Goal: Transaction & Acquisition: Purchase product/service

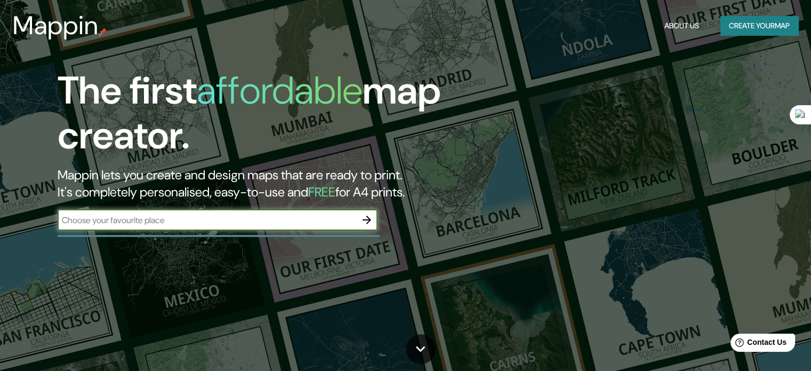
click at [179, 220] on input "text" at bounding box center [207, 220] width 299 height 12
type input "c"
type input "el salvador"
click at [364, 222] on icon "button" at bounding box center [367, 219] width 13 height 13
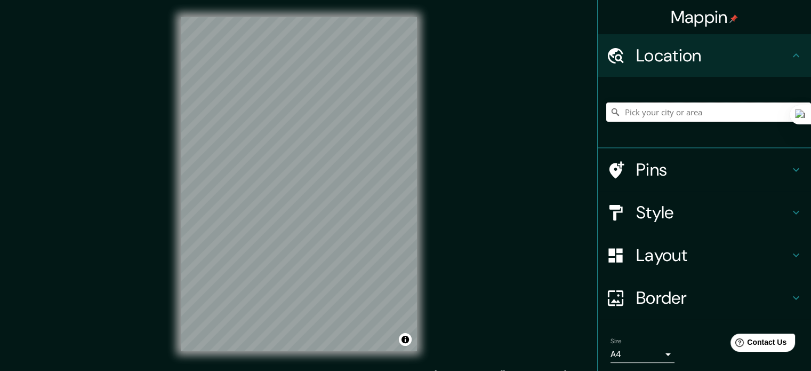
click at [678, 107] on input "Pick your city or area" at bounding box center [708, 111] width 205 height 19
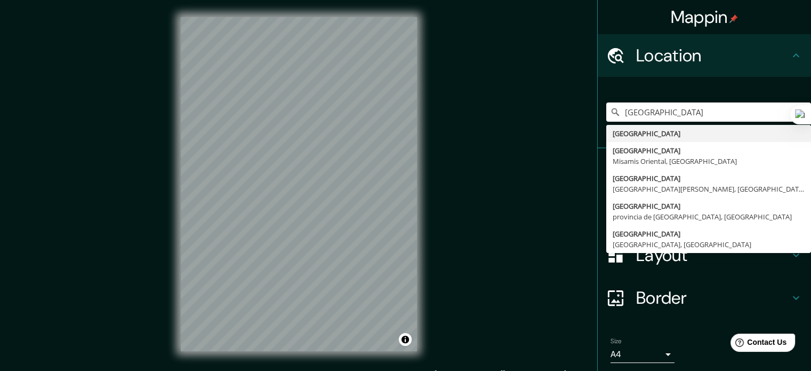
type input "[GEOGRAPHIC_DATA]"
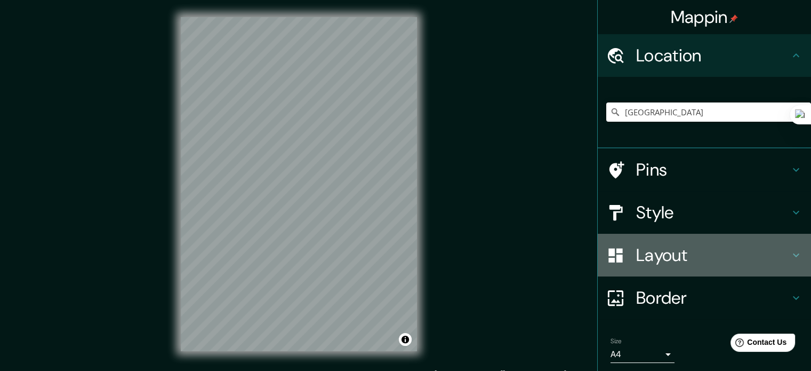
click at [653, 260] on h4 "Layout" at bounding box center [713, 254] width 154 height 21
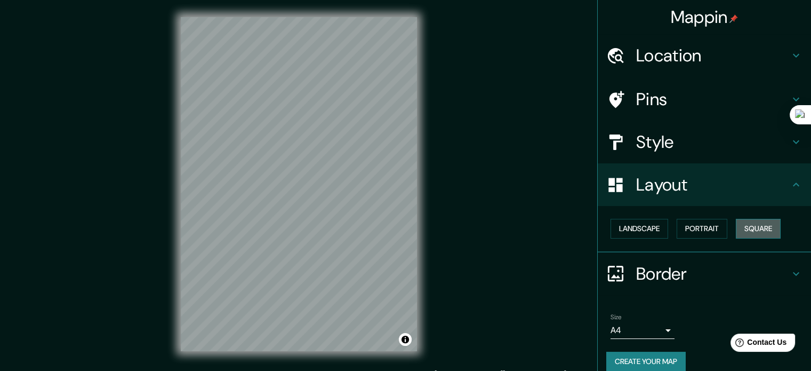
click at [746, 226] on button "Square" at bounding box center [758, 229] width 45 height 20
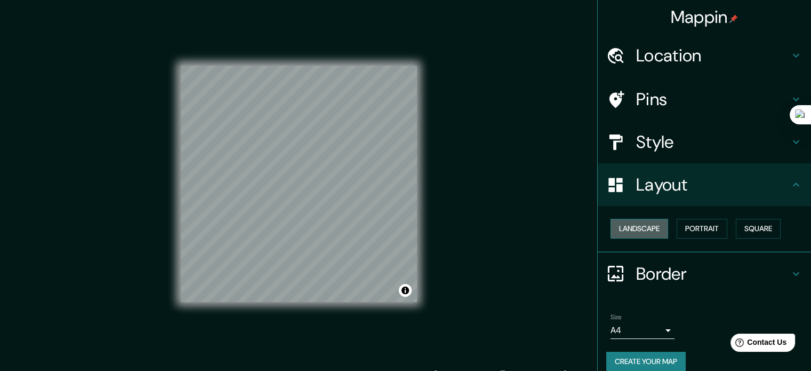
click at [661, 230] on button "Landscape" at bounding box center [640, 229] width 58 height 20
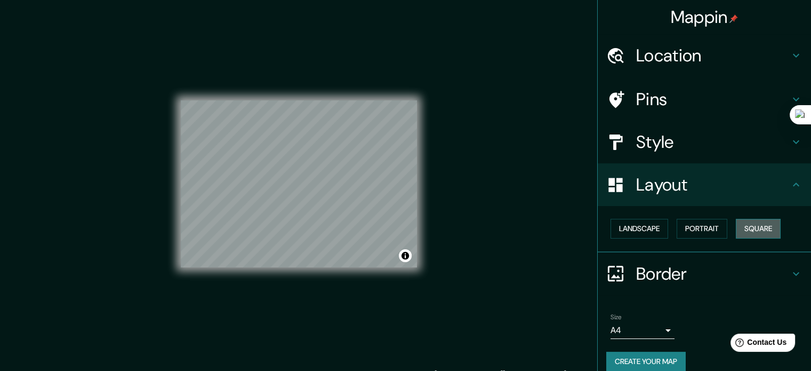
click at [755, 226] on button "Square" at bounding box center [758, 229] width 45 height 20
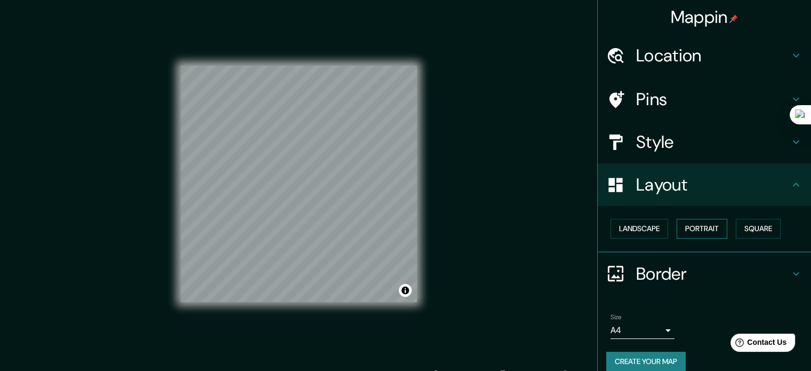
click at [706, 230] on button "Portrait" at bounding box center [702, 229] width 51 height 20
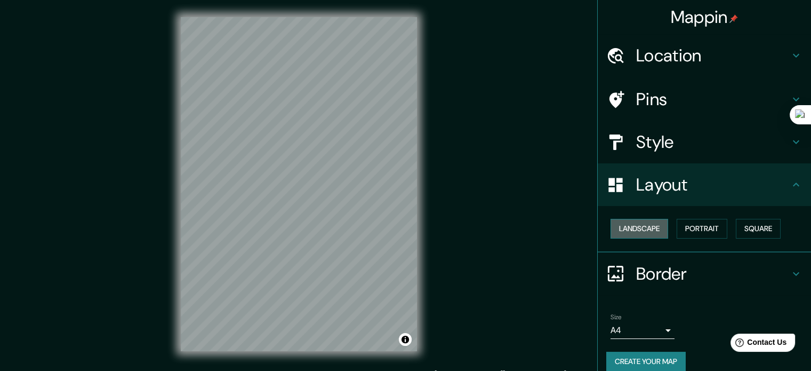
click at [644, 228] on button "Landscape" at bounding box center [640, 229] width 58 height 20
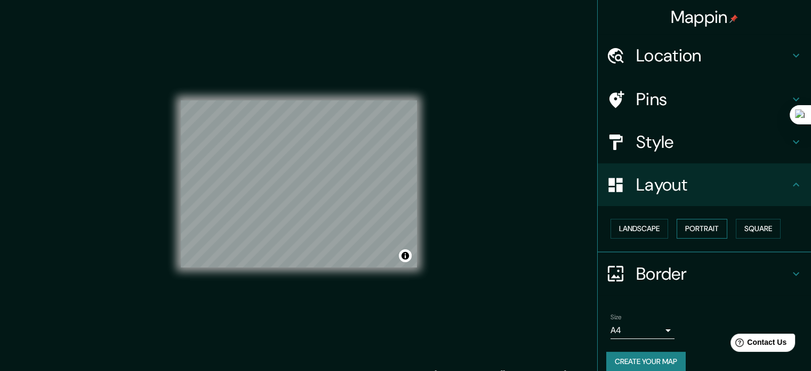
click at [695, 226] on button "Portrait" at bounding box center [702, 229] width 51 height 20
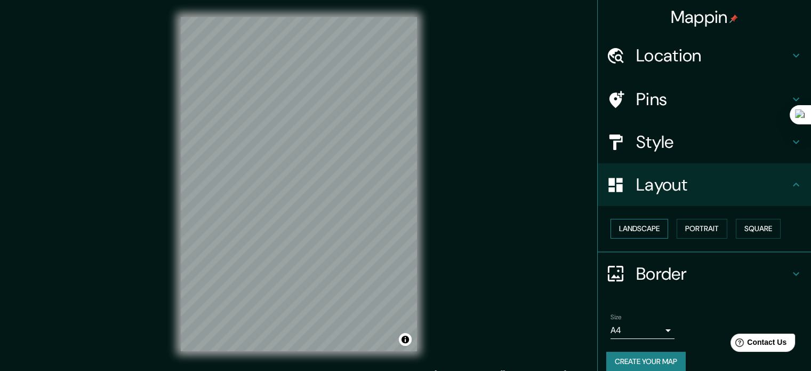
click at [638, 227] on button "Landscape" at bounding box center [640, 229] width 58 height 20
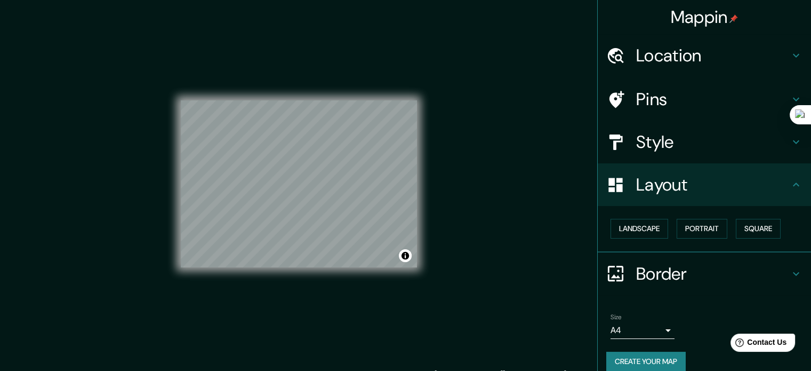
click at [653, 357] on button "Create your map" at bounding box center [645, 361] width 79 height 20
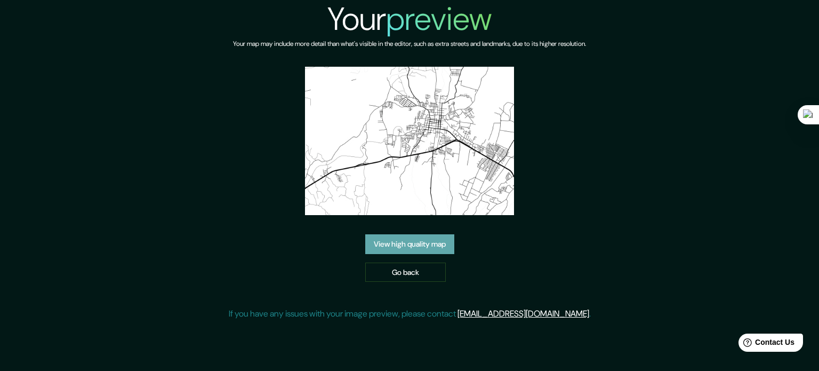
click at [435, 247] on link "View high quality map" at bounding box center [409, 244] width 89 height 20
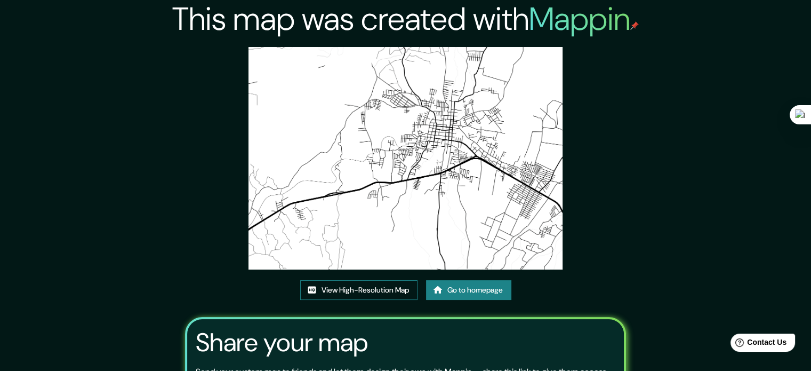
click at [373, 287] on link "View High-Resolution Map" at bounding box center [358, 290] width 117 height 20
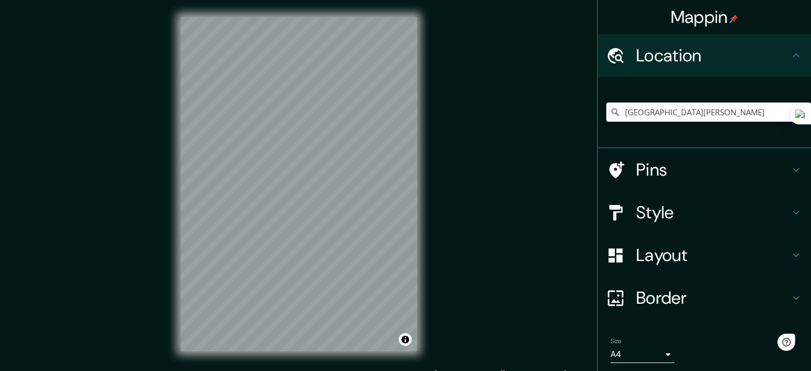
click at [665, 112] on input "[GEOGRAPHIC_DATA][PERSON_NAME]" at bounding box center [708, 111] width 205 height 19
click at [662, 116] on input "[GEOGRAPHIC_DATA][PERSON_NAME]" at bounding box center [708, 111] width 205 height 19
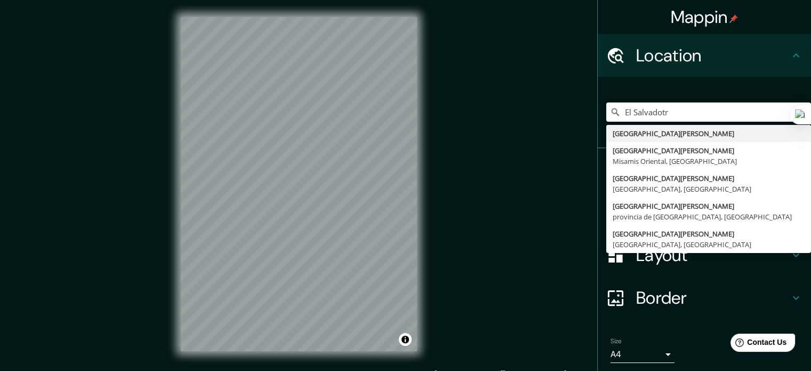
type input "[GEOGRAPHIC_DATA][PERSON_NAME]"
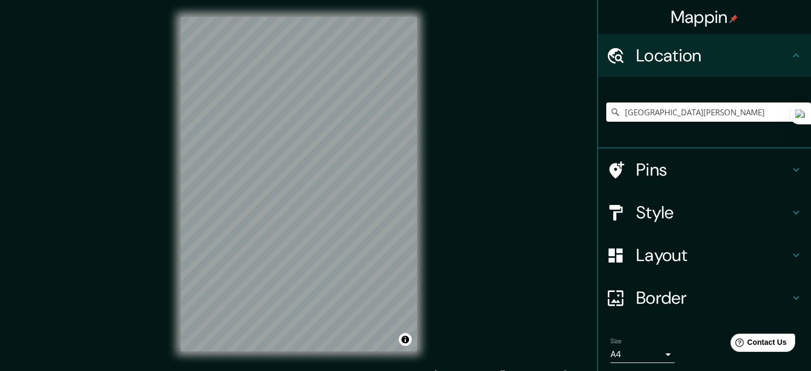
click at [645, 305] on h4 "Border" at bounding box center [713, 297] width 154 height 21
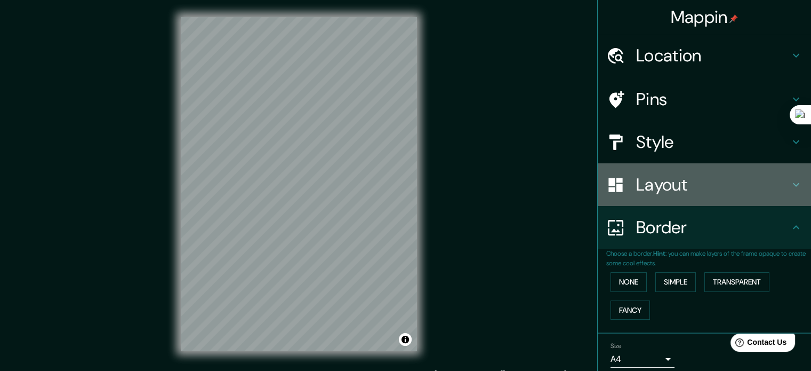
click at [653, 191] on h4 "Layout" at bounding box center [713, 184] width 154 height 21
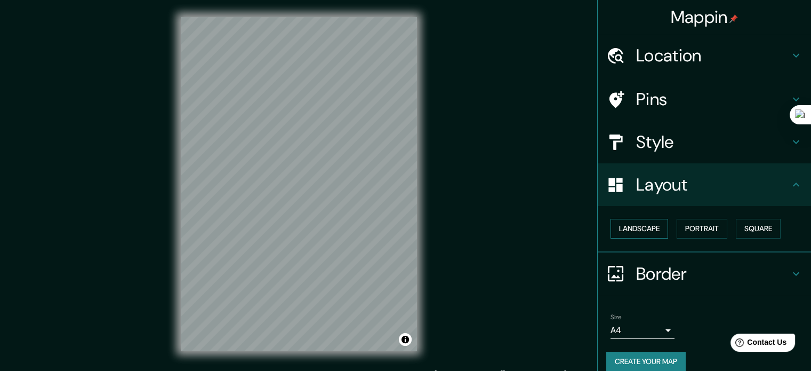
click at [635, 234] on button "Landscape" at bounding box center [640, 229] width 58 height 20
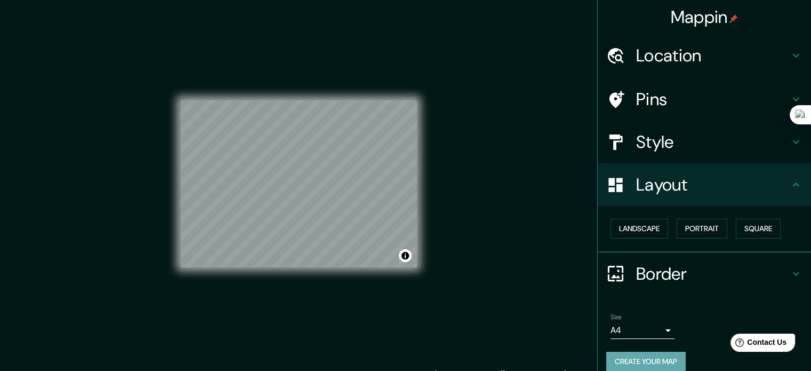
click at [647, 354] on button "Create your map" at bounding box center [645, 361] width 79 height 20
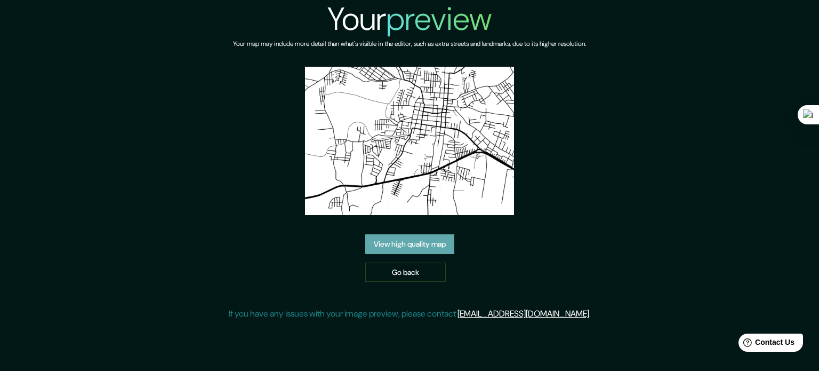
click at [433, 248] on link "View high quality map" at bounding box center [409, 244] width 89 height 20
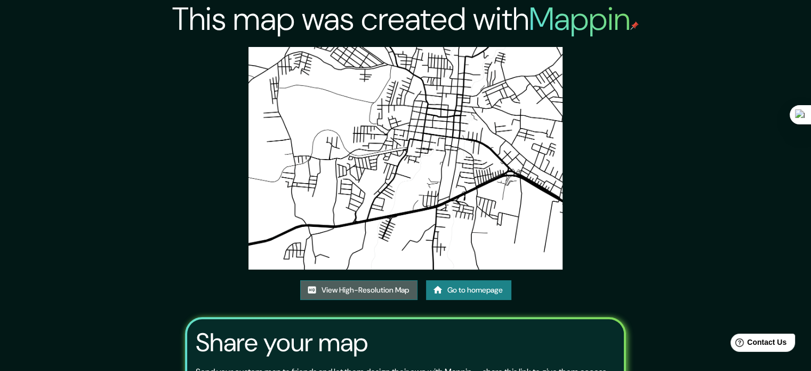
click at [388, 287] on link "View High-Resolution Map" at bounding box center [358, 290] width 117 height 20
click at [493, 292] on link "Go to homepage" at bounding box center [468, 290] width 85 height 20
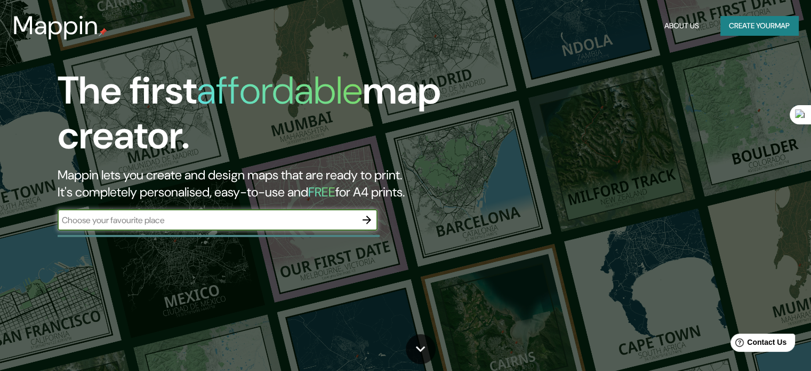
click at [246, 219] on input "text" at bounding box center [207, 220] width 299 height 12
type input "el salvador"
click at [365, 218] on icon "button" at bounding box center [367, 219] width 13 height 13
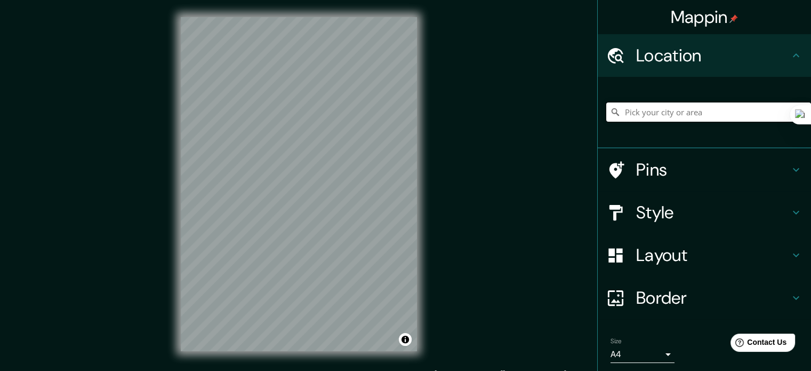
click at [660, 114] on input "Pick your city or area" at bounding box center [708, 111] width 205 height 19
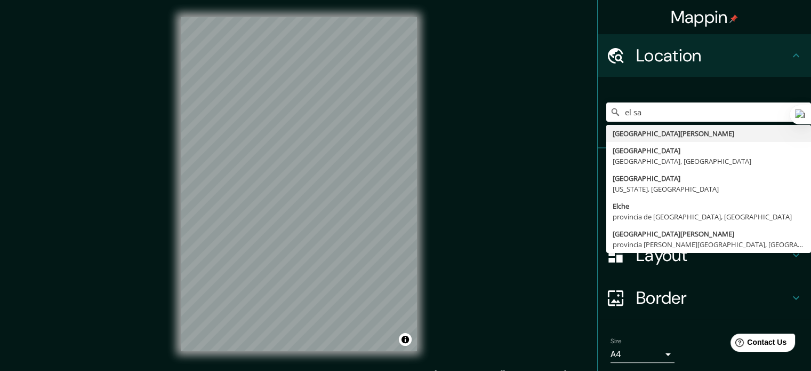
type input "El Salvador"
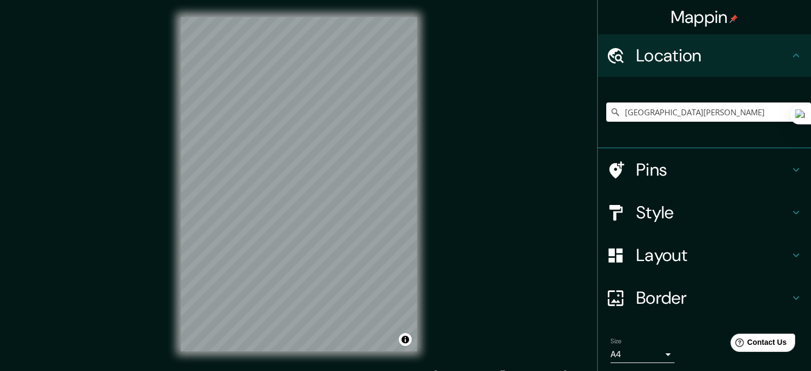
click at [627, 343] on div "Size A4 single" at bounding box center [643, 350] width 64 height 26
click at [629, 284] on div "Border" at bounding box center [704, 297] width 213 height 43
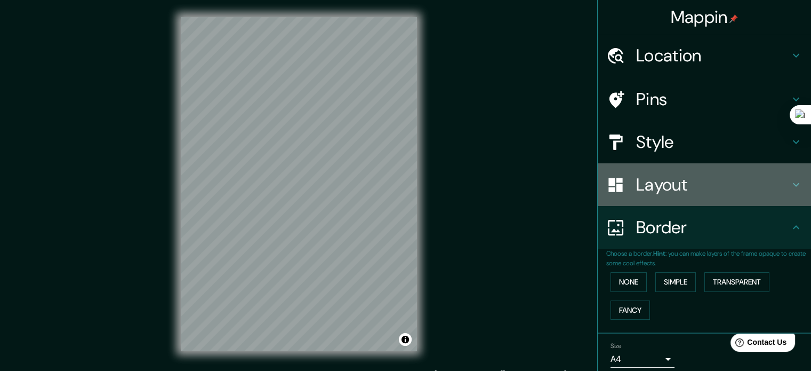
click at [645, 177] on h4 "Layout" at bounding box center [713, 184] width 154 height 21
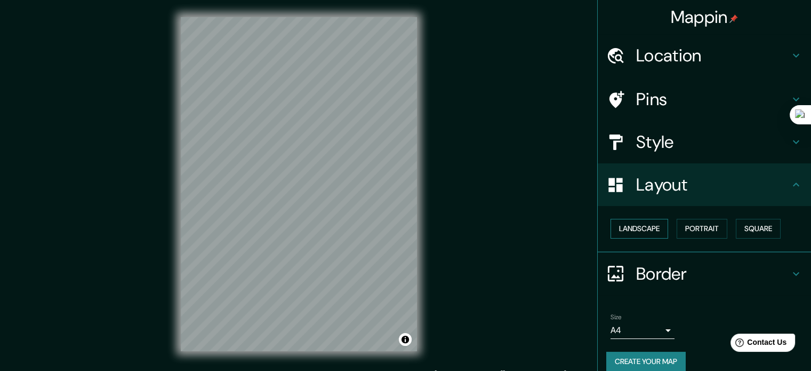
click at [640, 231] on button "Landscape" at bounding box center [640, 229] width 58 height 20
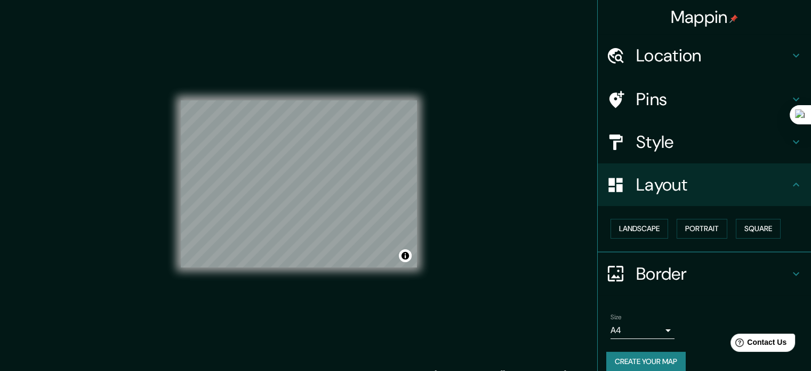
click at [646, 361] on button "Create your map" at bounding box center [645, 361] width 79 height 20
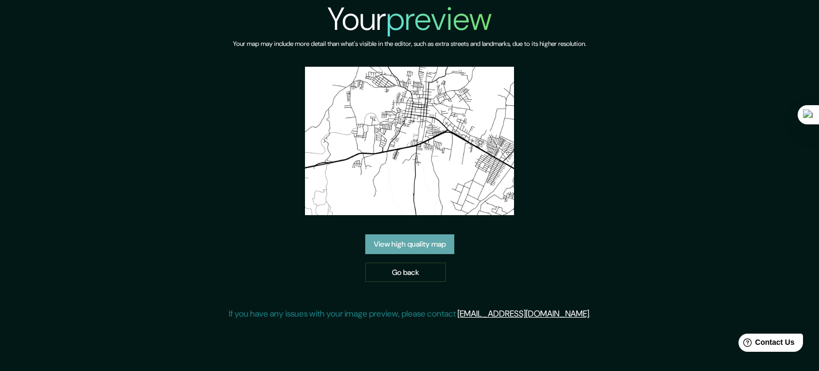
click at [443, 239] on link "View high quality map" at bounding box center [409, 244] width 89 height 20
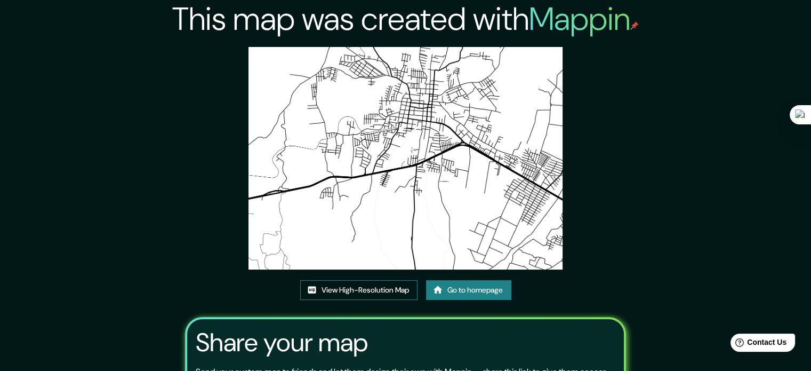
click at [367, 291] on link "View High-Resolution Map" at bounding box center [358, 290] width 117 height 20
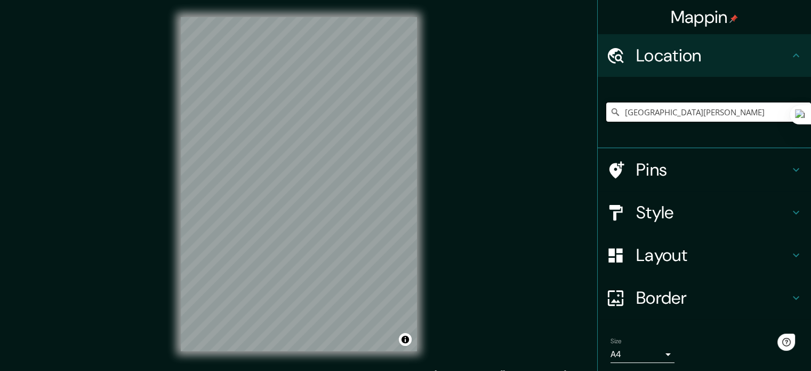
click at [668, 115] on input "[GEOGRAPHIC_DATA][PERSON_NAME]" at bounding box center [708, 111] width 205 height 19
click at [682, 111] on input "[GEOGRAPHIC_DATA][PERSON_NAME]" at bounding box center [708, 111] width 205 height 19
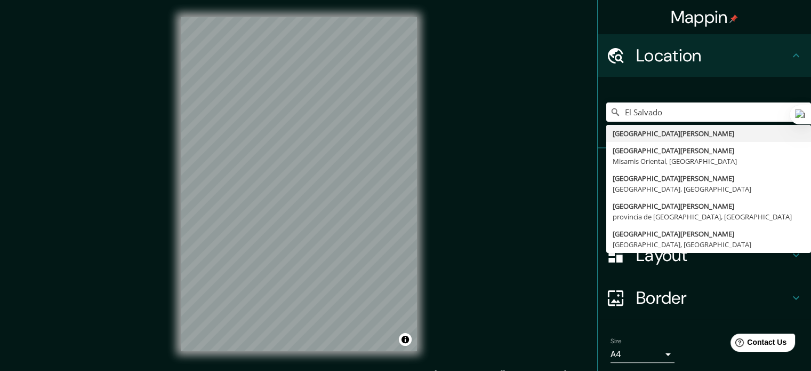
type input "[GEOGRAPHIC_DATA][PERSON_NAME]"
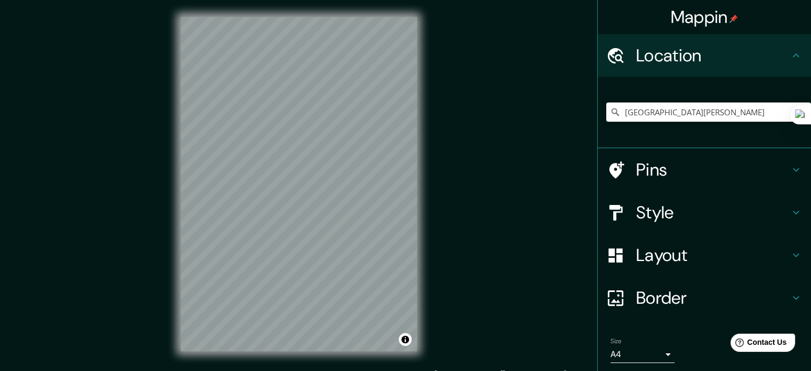
click at [636, 259] on h4 "Layout" at bounding box center [713, 254] width 154 height 21
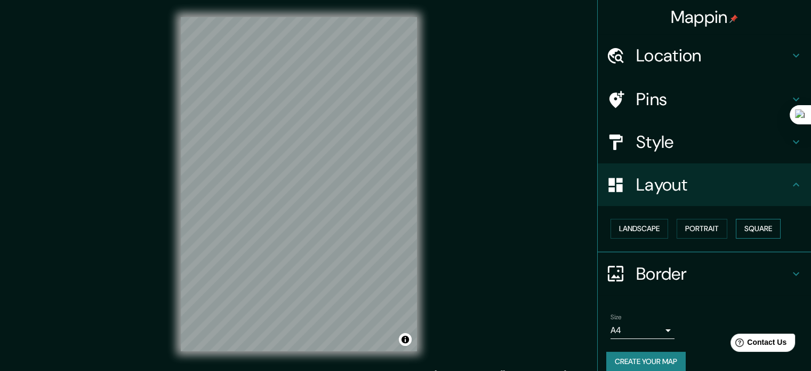
click at [753, 228] on button "Square" at bounding box center [758, 229] width 45 height 20
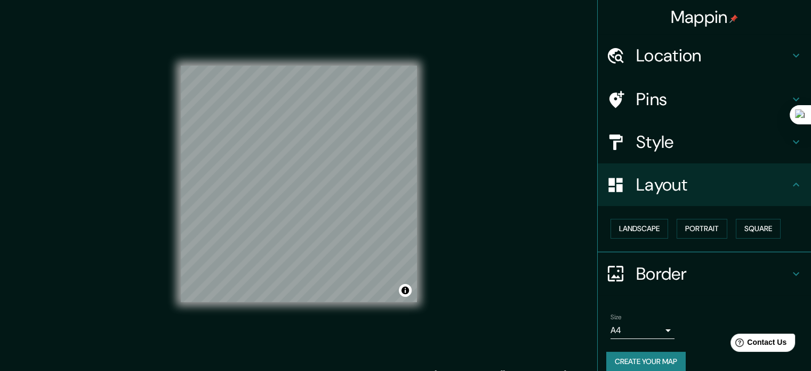
click at [653, 356] on button "Create your map" at bounding box center [645, 361] width 79 height 20
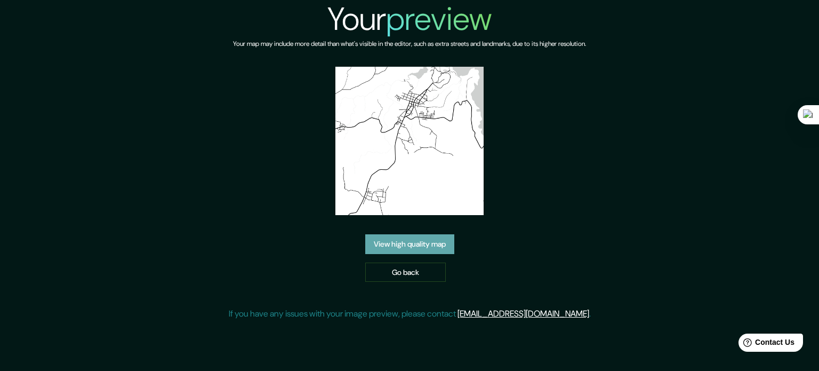
click at [437, 243] on link "View high quality map" at bounding box center [409, 244] width 89 height 20
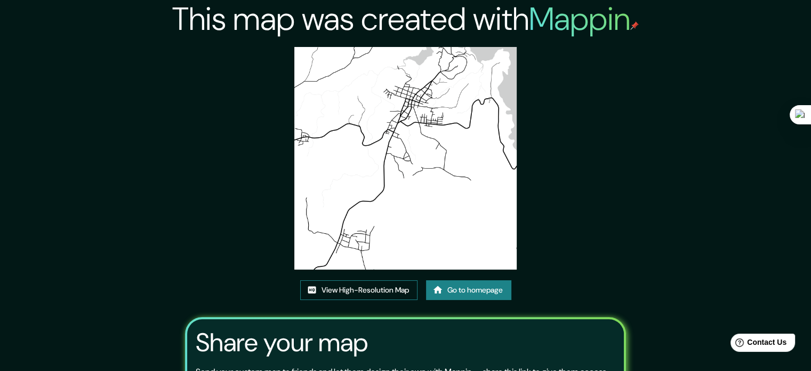
click at [385, 287] on link "View High-Resolution Map" at bounding box center [358, 290] width 117 height 20
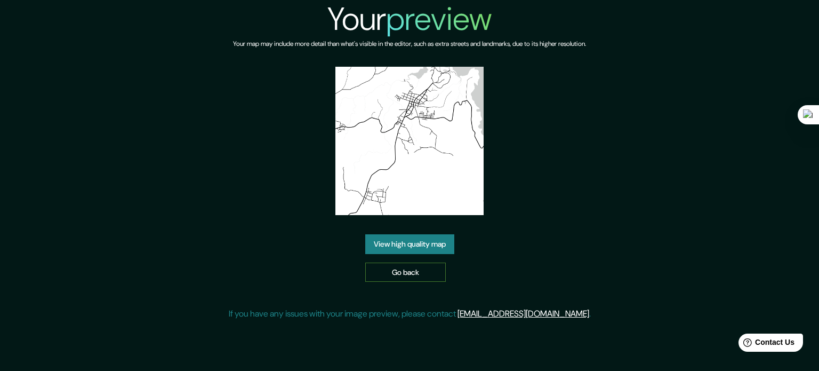
click at [399, 271] on link "Go back" at bounding box center [405, 272] width 81 height 20
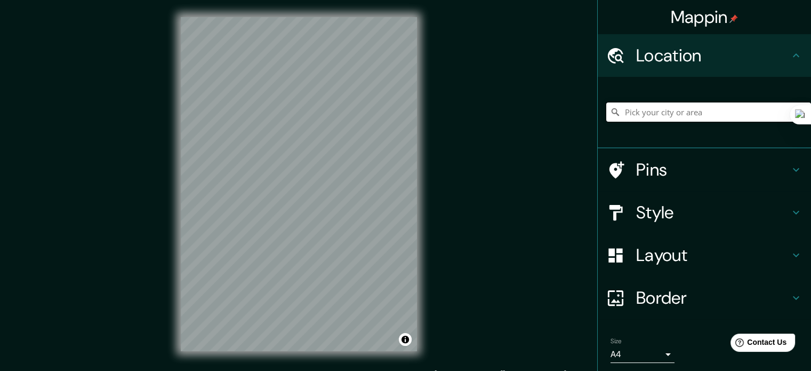
click at [703, 117] on input "Pick your city or area" at bounding box center [708, 111] width 205 height 19
type input "El Salvador"
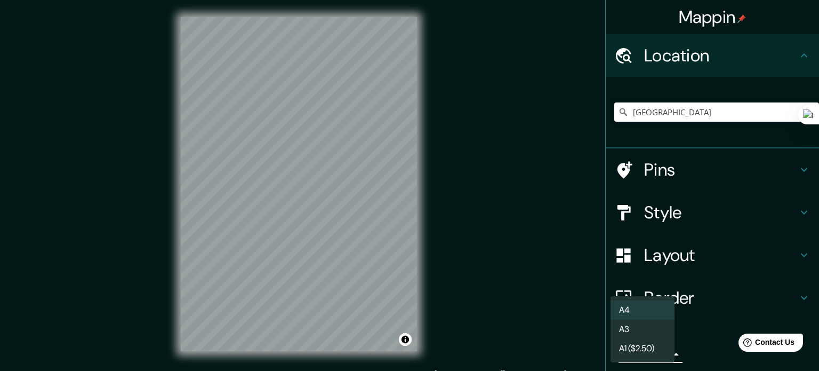
click at [636, 351] on body "Mappin Location El Salvador Pins Style Layout Border Choose a border. Hint : yo…" at bounding box center [409, 185] width 819 height 371
click at [697, 255] on div at bounding box center [409, 185] width 819 height 371
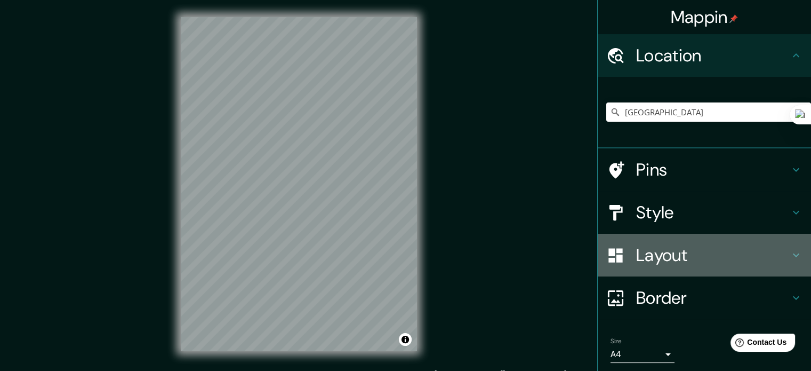
click at [674, 256] on h4 "Layout" at bounding box center [713, 254] width 154 height 21
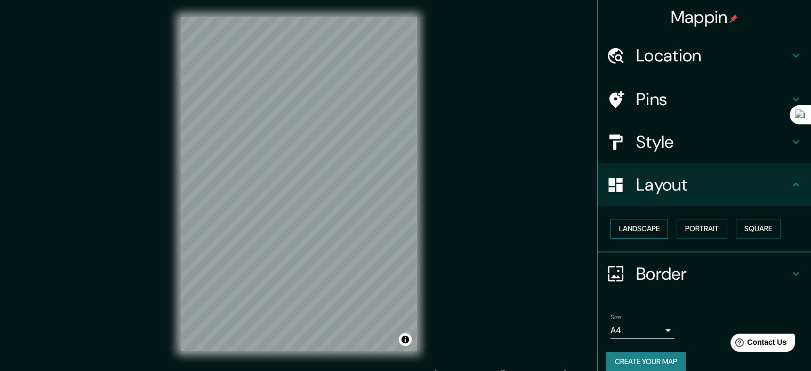
click at [645, 230] on button "Landscape" at bounding box center [640, 229] width 58 height 20
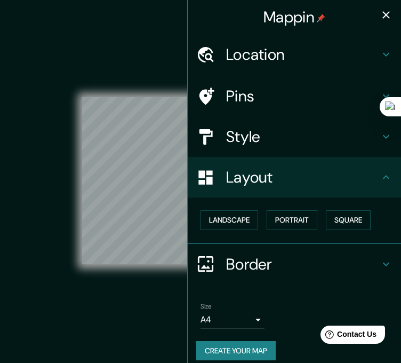
click at [138, 36] on div "© Mapbox © OpenStreetMap Improve this map" at bounding box center [200, 180] width 361 height 326
click at [152, 40] on div "© Mapbox © OpenStreetMap Improve this map" at bounding box center [200, 180] width 361 height 326
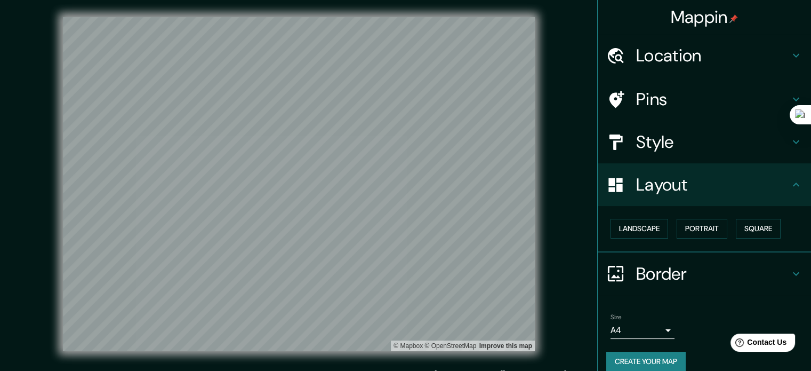
click at [657, 359] on button "Create your map" at bounding box center [645, 361] width 79 height 20
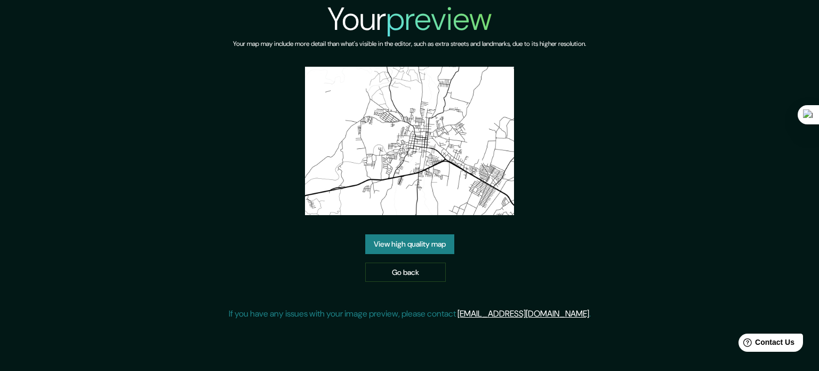
click at [426, 243] on link "View high quality map" at bounding box center [409, 244] width 89 height 20
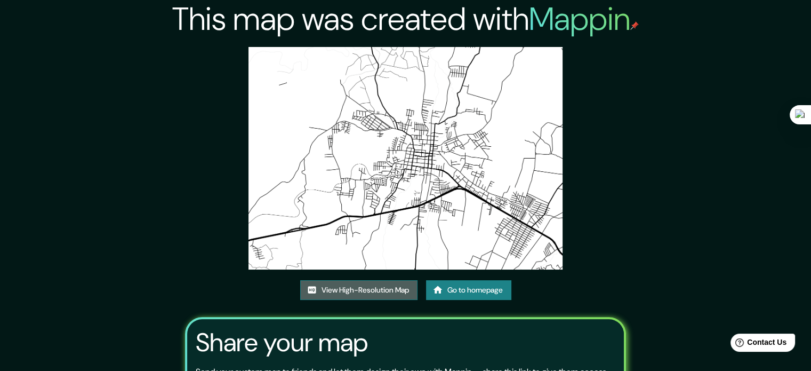
click at [385, 295] on link "View High-Resolution Map" at bounding box center [358, 290] width 117 height 20
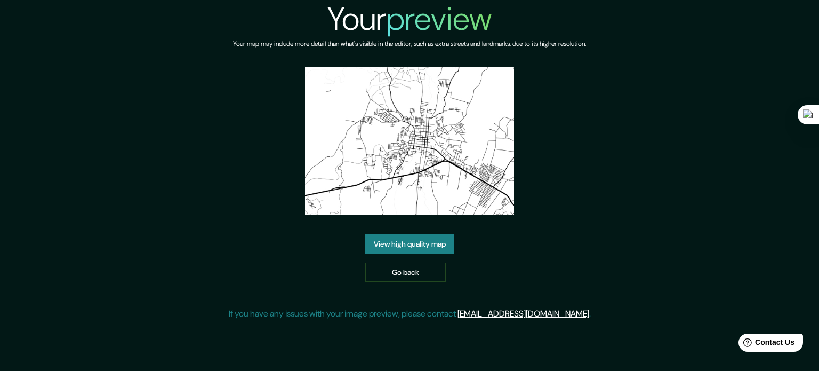
click at [428, 134] on img at bounding box center [410, 141] width 210 height 148
click at [427, 277] on link "Go back" at bounding box center [405, 272] width 81 height 20
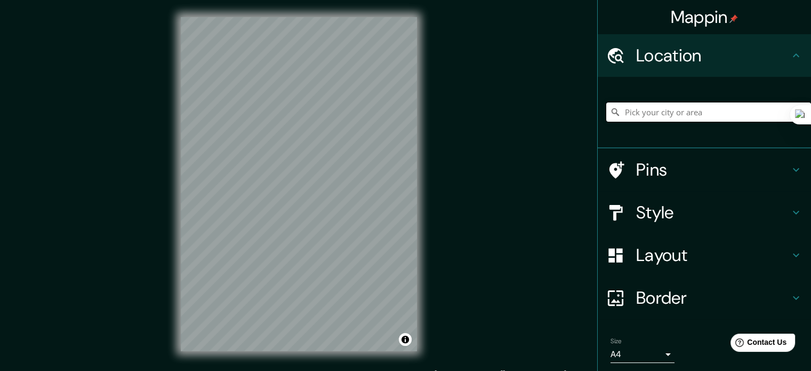
click at [706, 104] on input "Pick your city or area" at bounding box center [708, 111] width 205 height 19
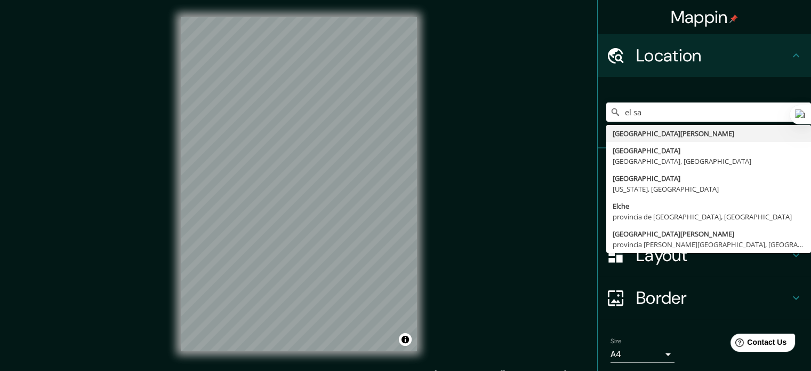
type input "[GEOGRAPHIC_DATA]"
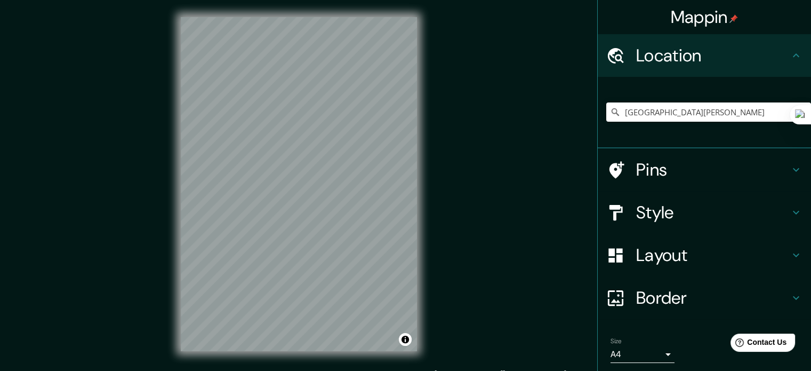
click at [654, 249] on h4 "Layout" at bounding box center [713, 254] width 154 height 21
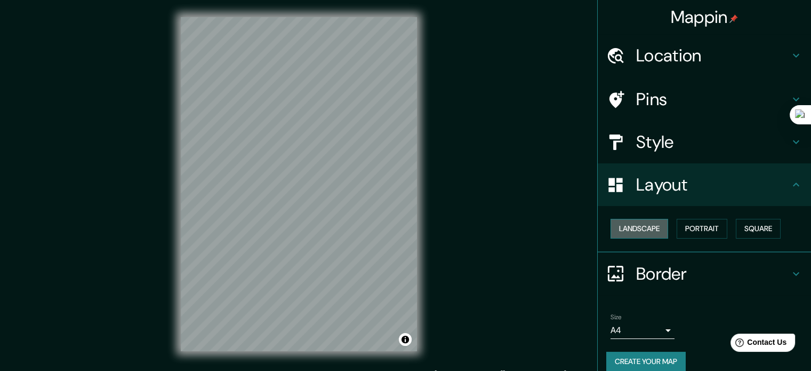
click at [639, 225] on button "Landscape" at bounding box center [640, 229] width 58 height 20
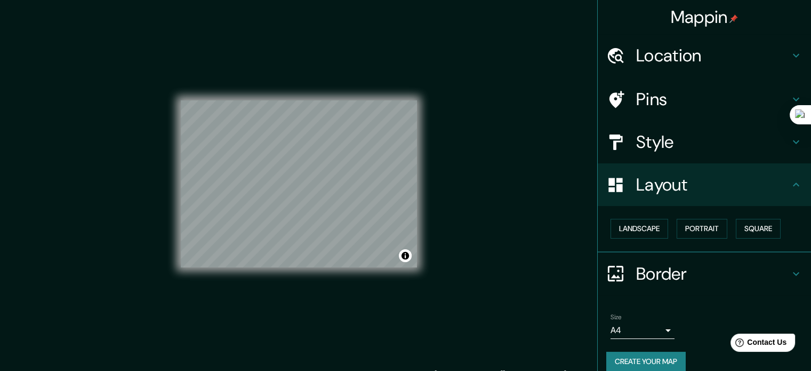
click at [641, 356] on button "Create your map" at bounding box center [645, 361] width 79 height 20
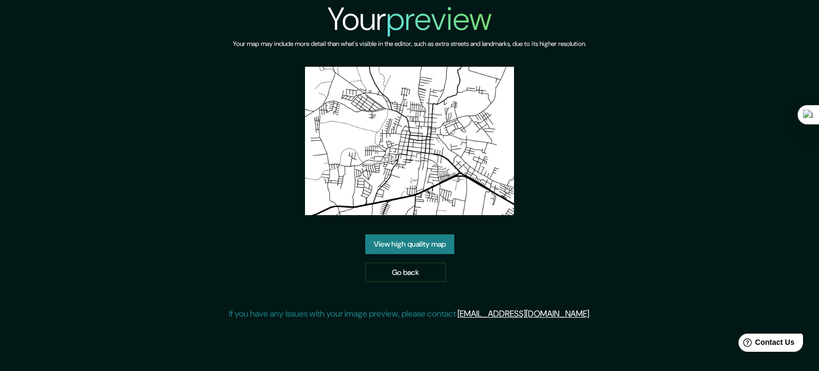
click at [436, 244] on link "View high quality map" at bounding box center [409, 244] width 89 height 20
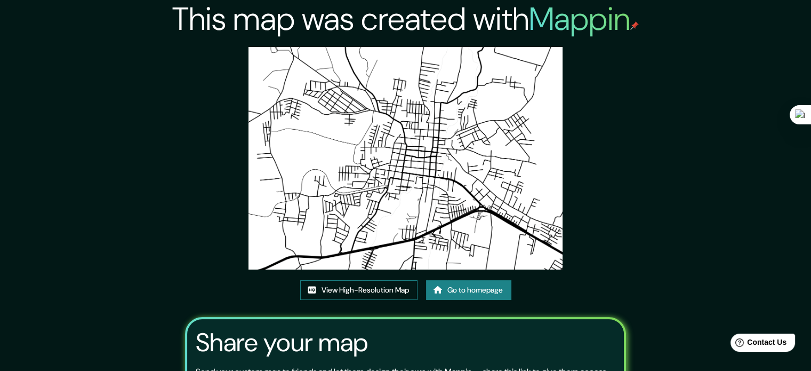
click at [380, 292] on link "View High-Resolution Map" at bounding box center [358, 290] width 117 height 20
